Goal: Information Seeking & Learning: Understand process/instructions

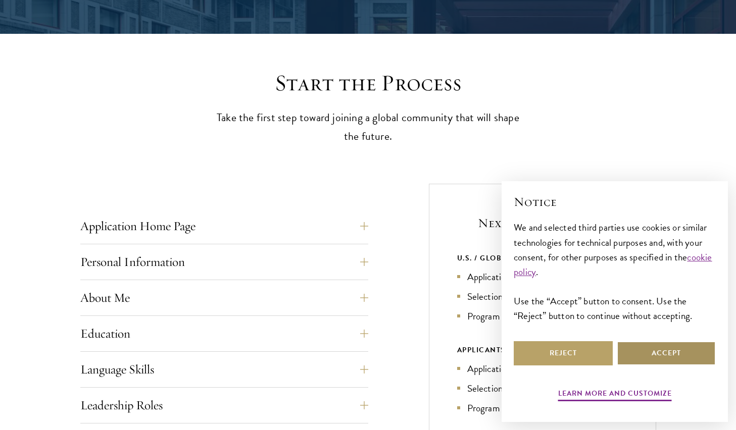
click at [676, 355] on button "Accept" at bounding box center [665, 353] width 99 height 24
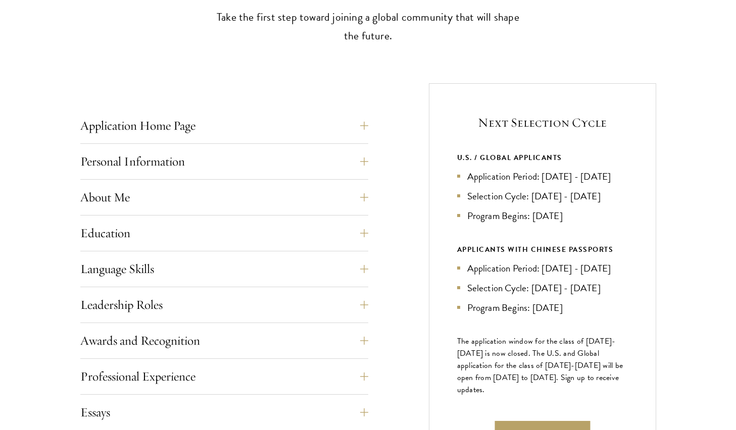
scroll to position [326, 0]
click at [209, 273] on button "Language Skills" at bounding box center [232, 268] width 288 height 24
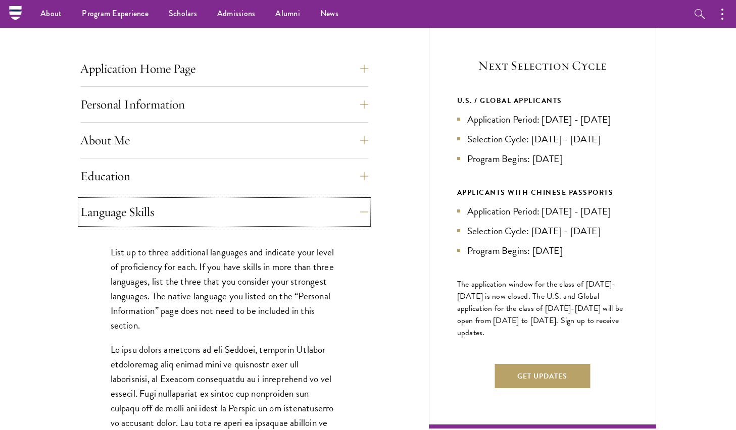
scroll to position [376, 0]
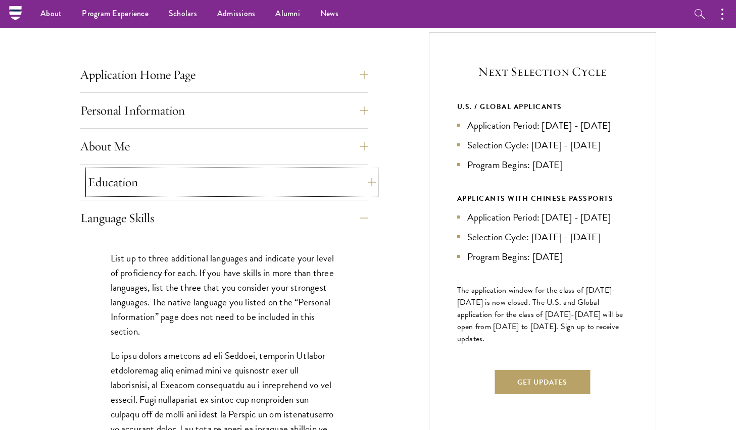
click at [90, 181] on button "Education" at bounding box center [232, 182] width 288 height 24
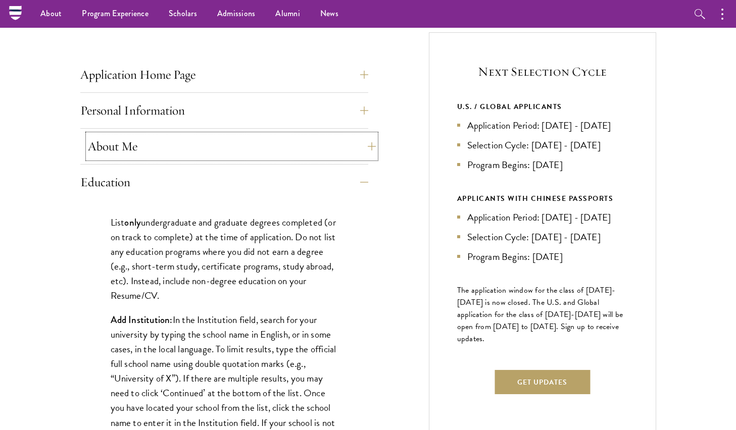
click at [132, 138] on button "About Me" at bounding box center [232, 146] width 288 height 24
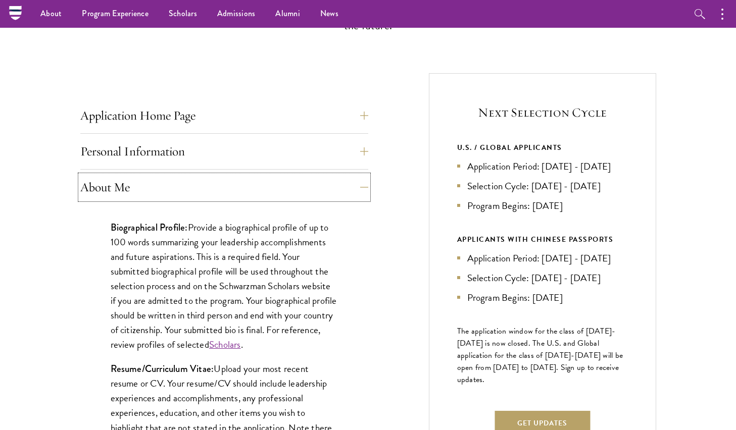
scroll to position [326, 0]
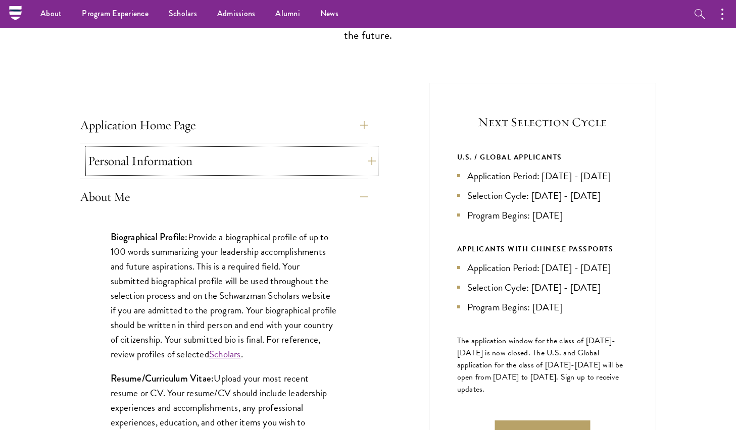
click at [97, 160] on button "Personal Information" at bounding box center [232, 161] width 288 height 24
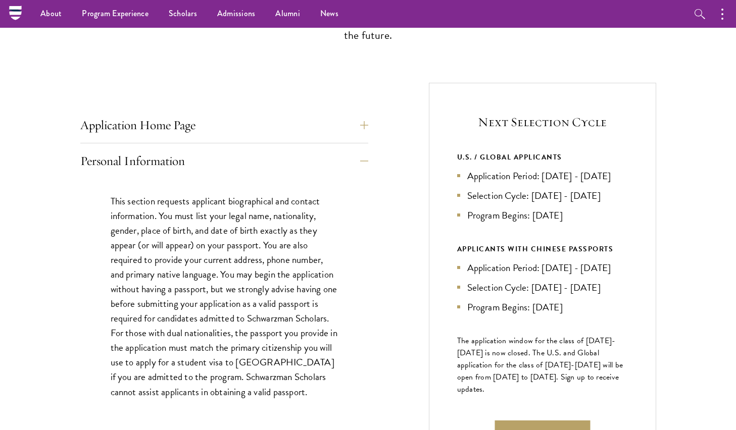
click at [98, 138] on div "Application Home Page The online application form must be completed in English.…" at bounding box center [224, 128] width 288 height 30
click at [98, 127] on button "Application Home Page" at bounding box center [232, 125] width 288 height 24
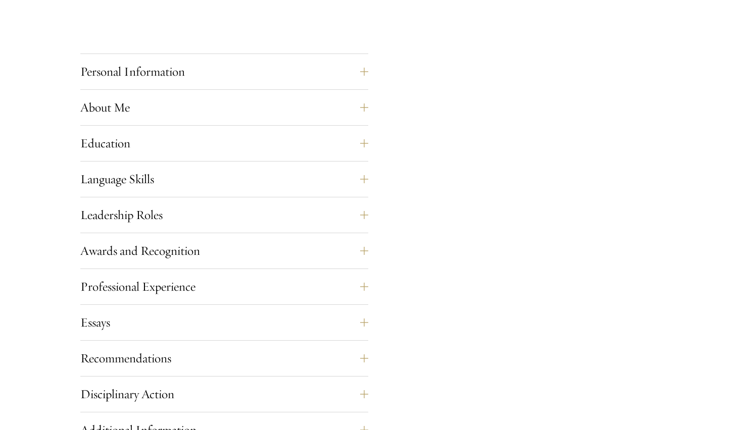
scroll to position [881, 0]
click at [131, 260] on button "Awards and Recognition" at bounding box center [232, 250] width 288 height 24
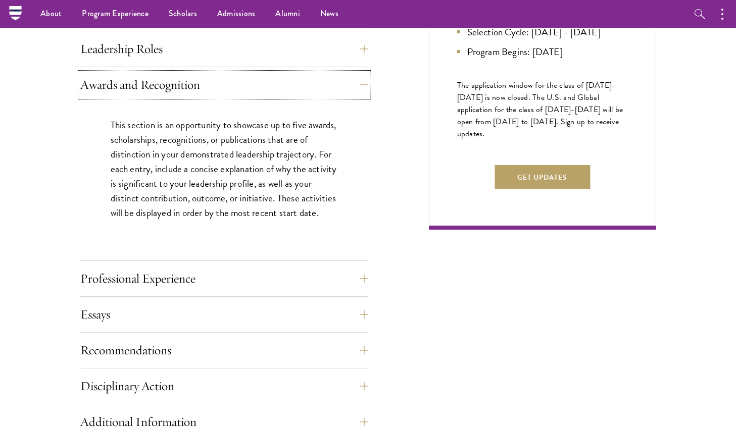
scroll to position [578, 0]
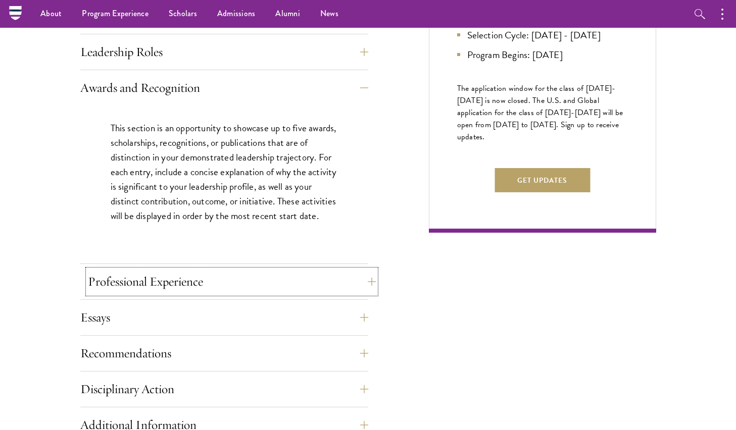
click at [113, 279] on button "Professional Experience" at bounding box center [232, 282] width 288 height 24
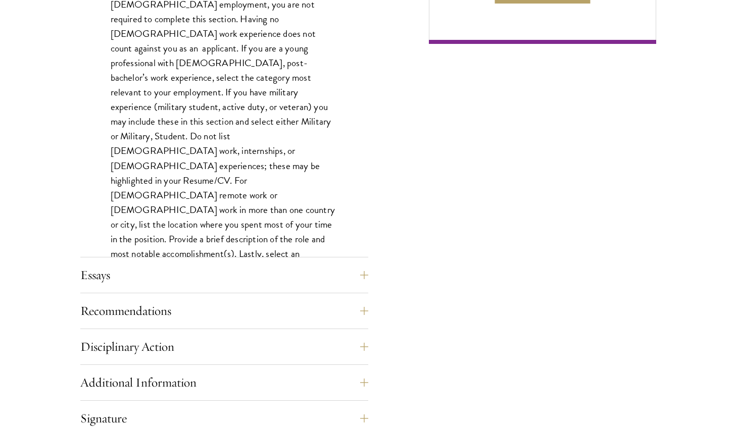
scroll to position [780, 0]
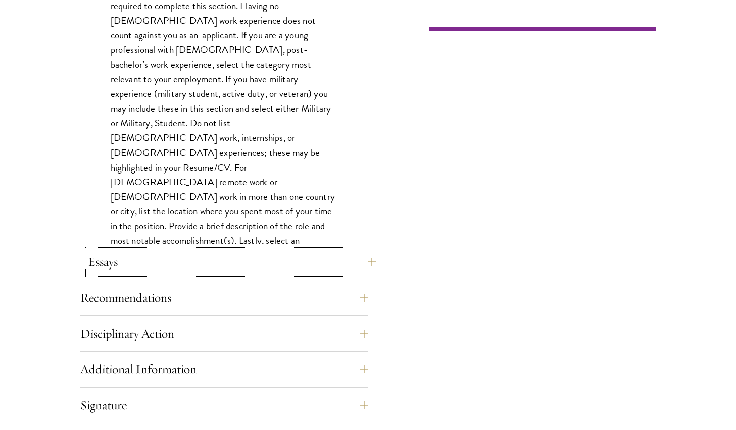
click at [102, 265] on button "Essays" at bounding box center [232, 262] width 288 height 24
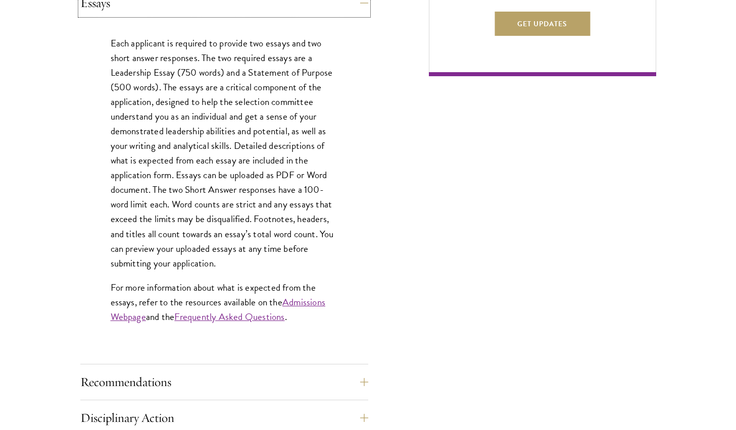
scroll to position [831, 0]
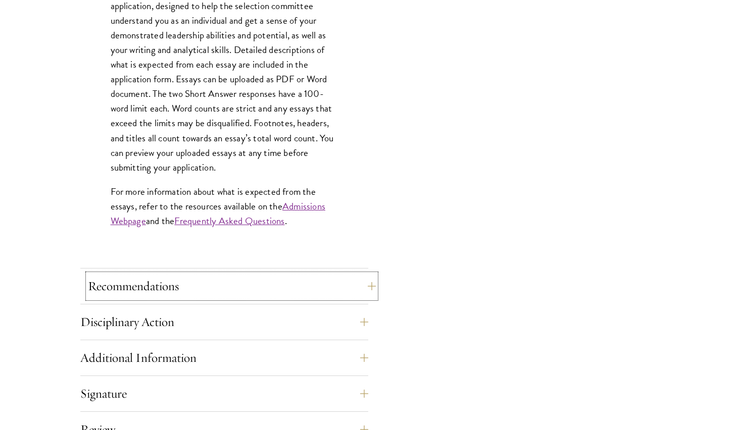
click at [101, 288] on button "Recommendations" at bounding box center [232, 286] width 288 height 24
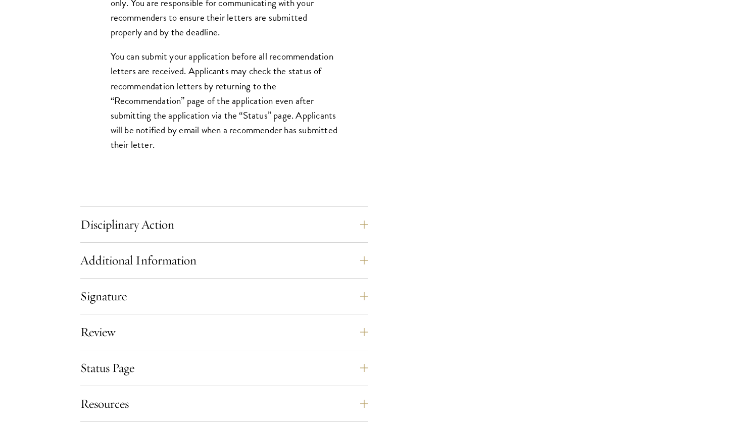
scroll to position [1436, 0]
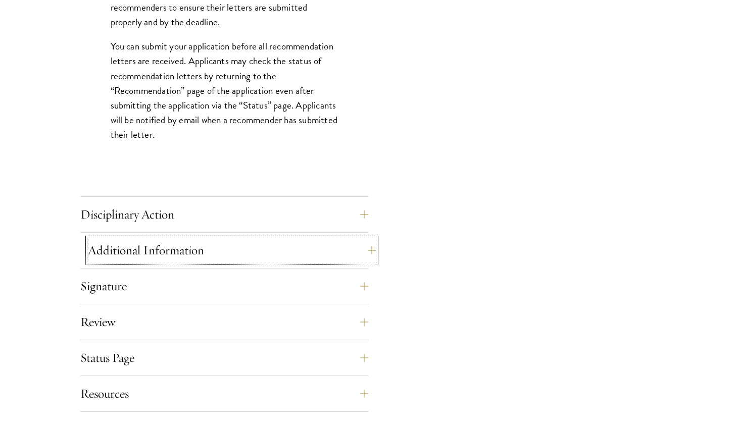
click at [113, 247] on button "Additional Information" at bounding box center [232, 250] width 288 height 24
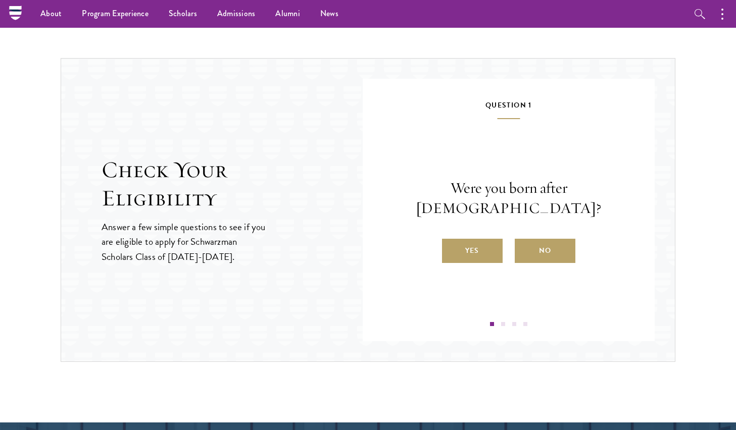
scroll to position [1335, 0]
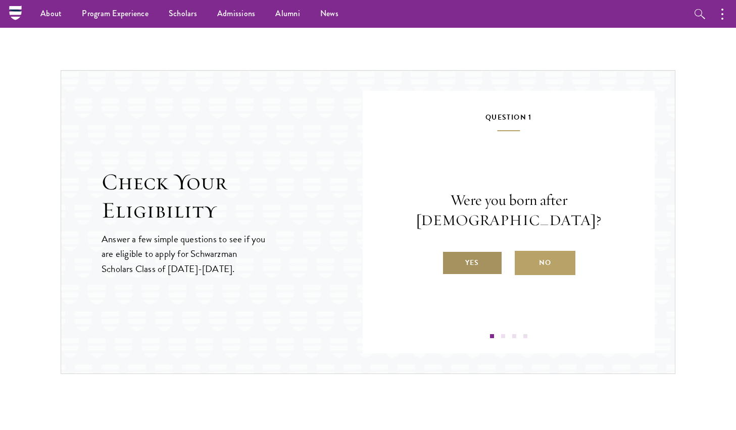
click at [489, 255] on label "Yes" at bounding box center [472, 263] width 61 height 24
click at [451, 255] on input "Yes" at bounding box center [446, 256] width 9 height 9
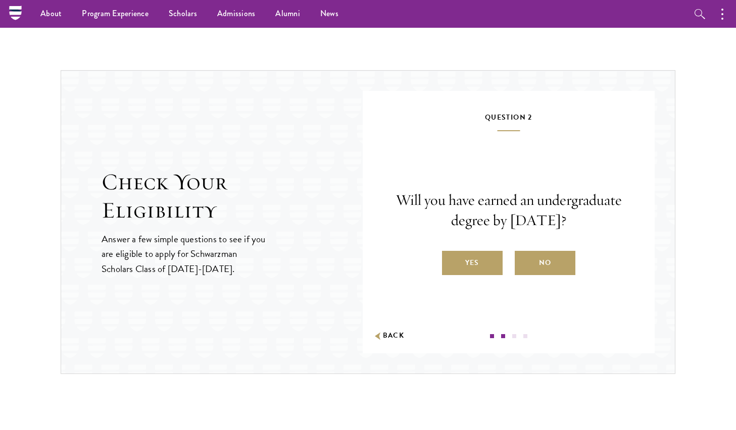
click at [482, 263] on label "Yes" at bounding box center [472, 263] width 61 height 24
click at [451, 261] on input "Yes" at bounding box center [446, 256] width 9 height 9
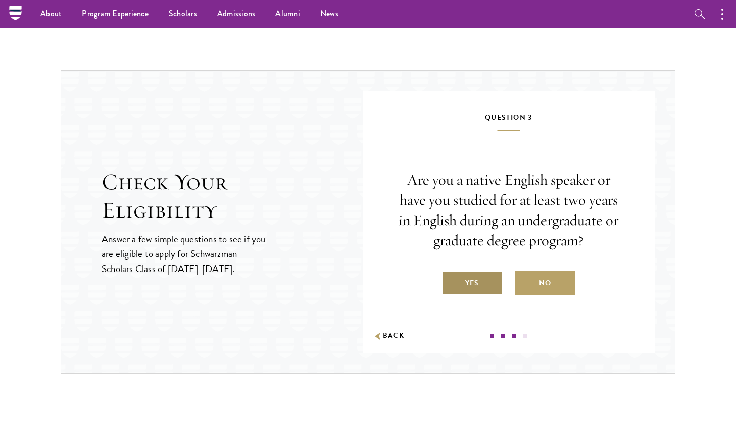
click at [482, 280] on label "Yes" at bounding box center [472, 283] width 61 height 24
click at [451, 280] on input "Yes" at bounding box center [446, 276] width 9 height 9
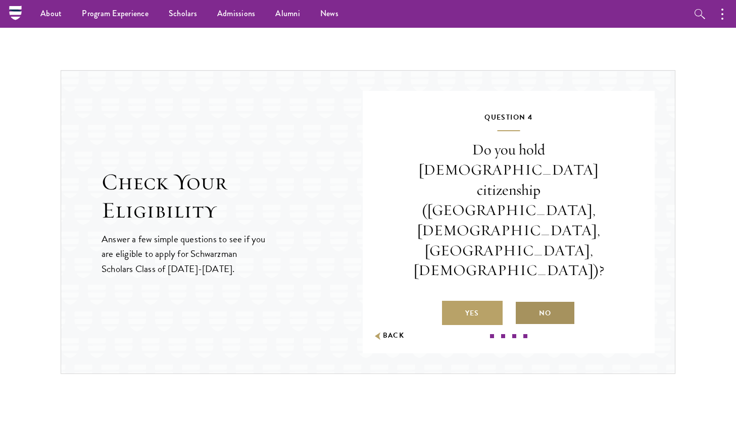
click at [546, 301] on label "No" at bounding box center [544, 313] width 61 height 24
click at [524, 302] on input "No" at bounding box center [518, 306] width 9 height 9
